Goal: Find specific page/section: Find specific page/section

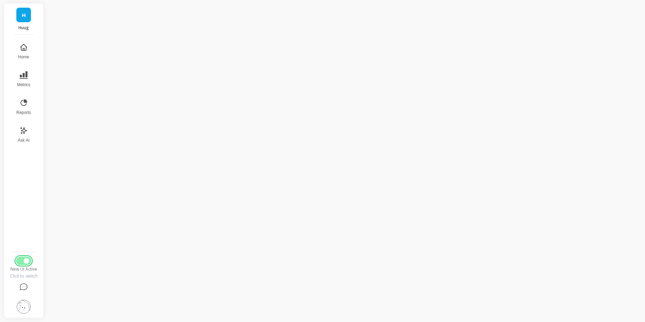
click at [24, 262] on span "Switch to Legacy UI" at bounding box center [27, 261] width 6 height 6
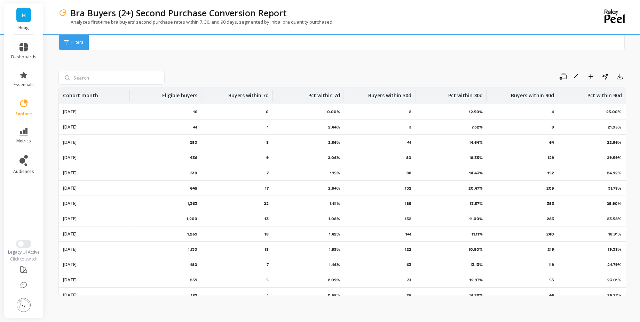
click at [170, 75] on div "Save Rename Add to Dashboard Share Export" at bounding box center [396, 76] width 458 height 11
